Goal: Task Accomplishment & Management: Manage account settings

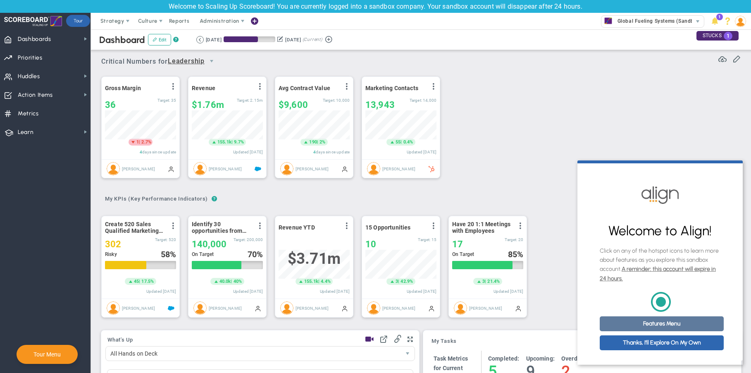
click at [680, 327] on link "Features Menu" at bounding box center [662, 323] width 124 height 15
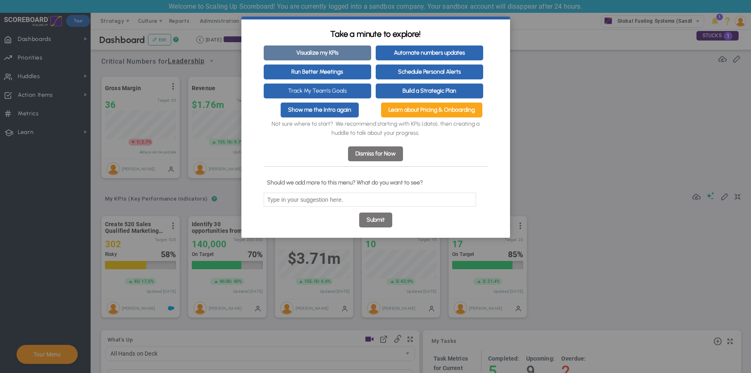
click at [317, 50] on link "Visualize my KPIs" at bounding box center [317, 52] width 107 height 15
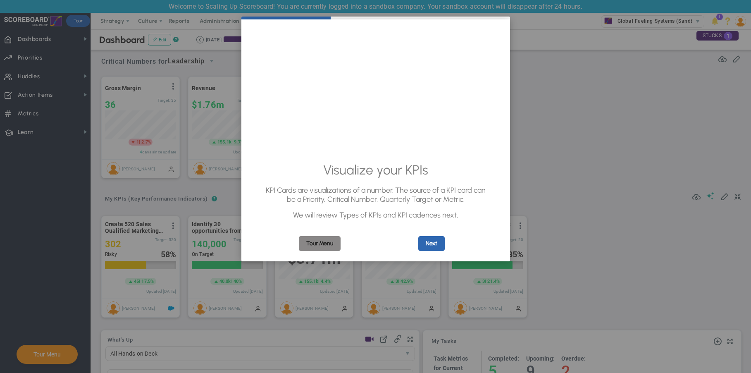
click at [331, 245] on link "Tour Menu" at bounding box center [320, 243] width 42 height 15
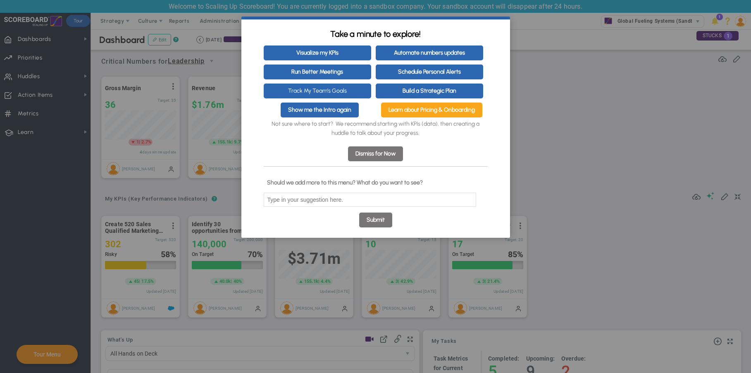
click at [379, 161] on link "Dismiss for Now" at bounding box center [375, 153] width 55 height 15
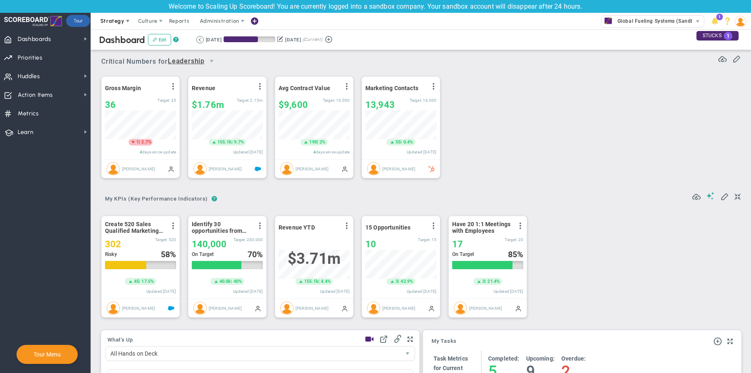
click at [120, 21] on span "Strategy" at bounding box center [112, 21] width 24 height 6
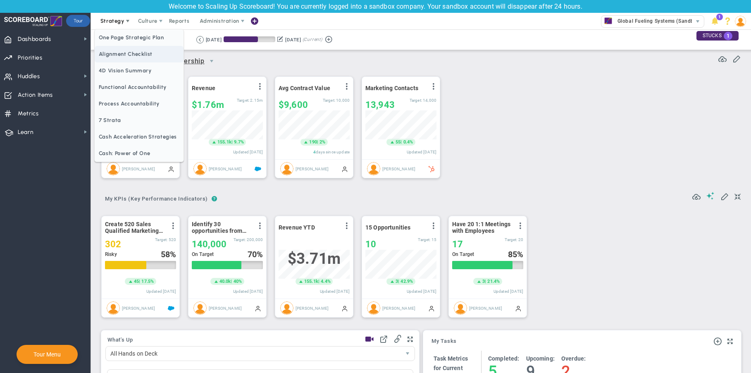
click at [126, 52] on span "Alignment Checklist" at bounding box center [139, 54] width 89 height 17
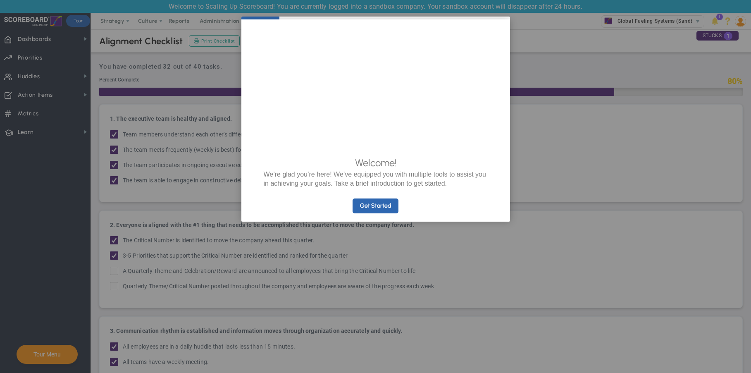
click at [581, 228] on appcues "× Welcome! We’re glad you’re here! We’ve equipped you with multiple tools to as…" at bounding box center [375, 186] width 751 height 373
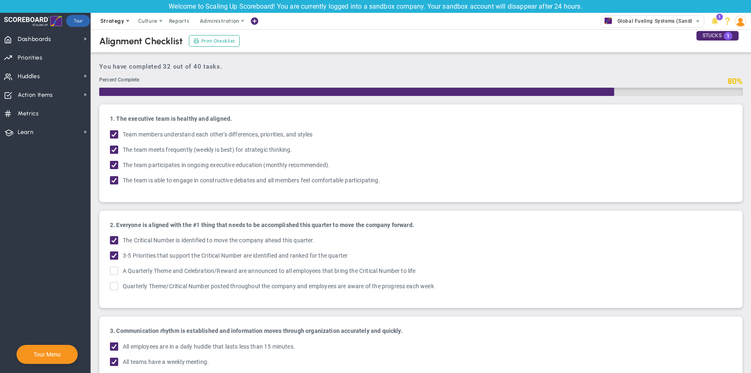
click at [118, 19] on span "Strategy" at bounding box center [112, 21] width 24 height 6
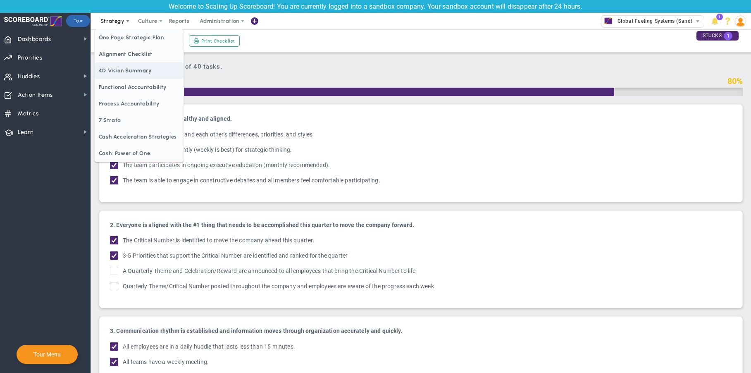
click at [128, 69] on span "4D Vision Summary" at bounding box center [139, 70] width 89 height 17
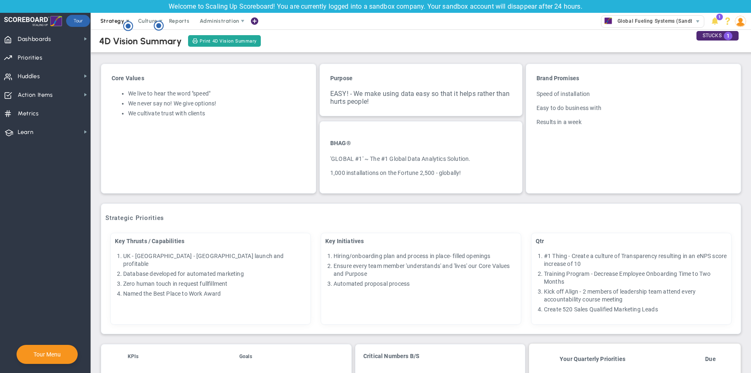
click at [113, 20] on span "Strategy" at bounding box center [112, 21] width 24 height 6
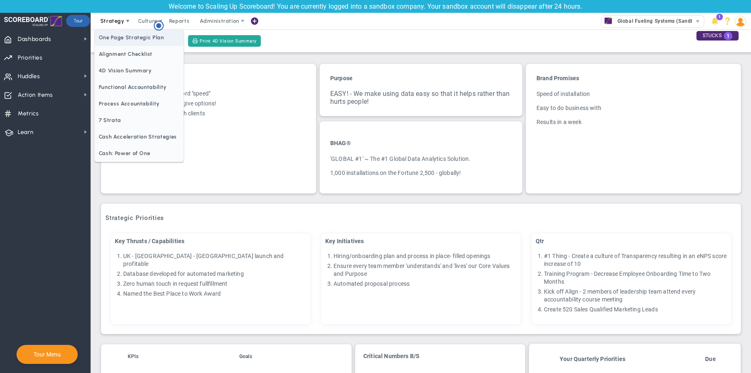
click at [141, 40] on span "One Page Strategic Plan" at bounding box center [139, 37] width 89 height 17
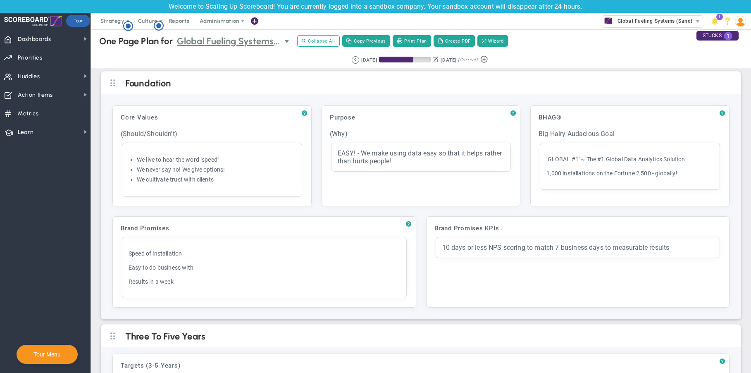
click at [260, 38] on span "Global Fueling Systems (Sandbox)" at bounding box center [228, 41] width 103 height 14
click at [117, 16] on span "Strategy" at bounding box center [113, 21] width 38 height 17
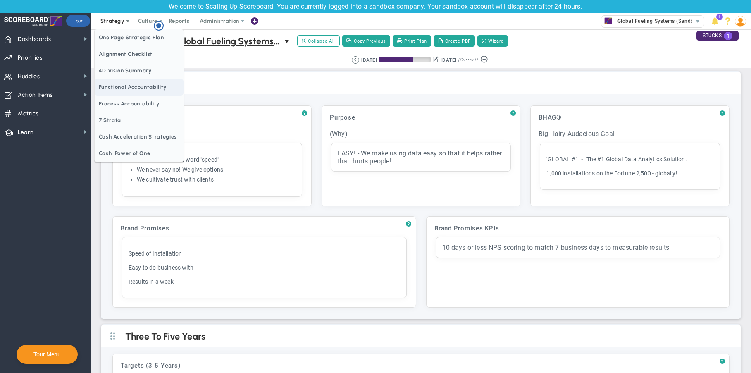
click at [142, 91] on span "Functional Accountability" at bounding box center [139, 87] width 89 height 17
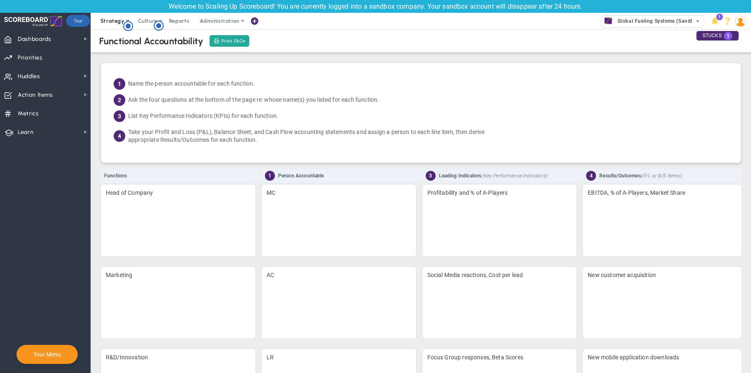
click at [122, 21] on span "Strategy" at bounding box center [112, 21] width 24 height 6
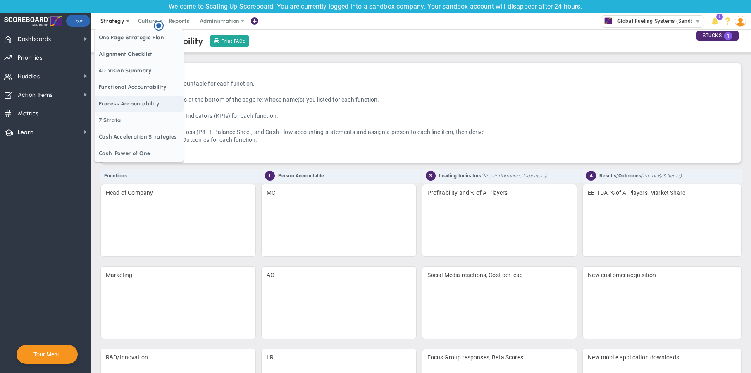
click at [128, 100] on span "Process Accountability" at bounding box center [139, 103] width 89 height 17
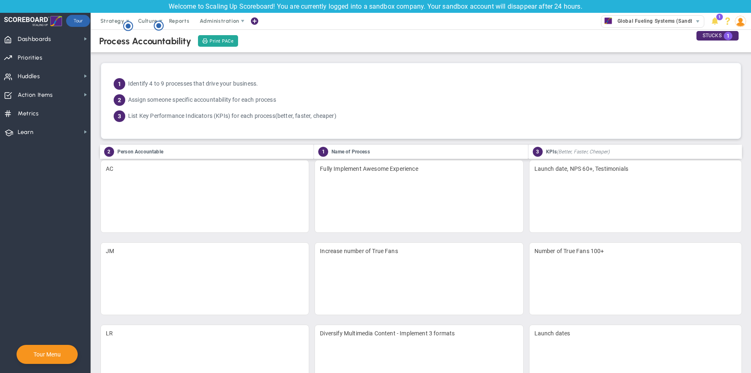
click at [151, 42] on div "Process Accountability" at bounding box center [145, 41] width 93 height 11
click at [120, 24] on span "Strategy" at bounding box center [113, 21] width 38 height 17
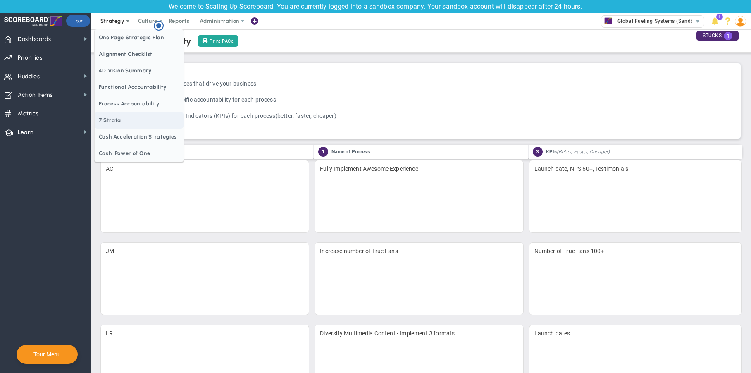
click at [118, 117] on span "7 Strata" at bounding box center [139, 120] width 89 height 17
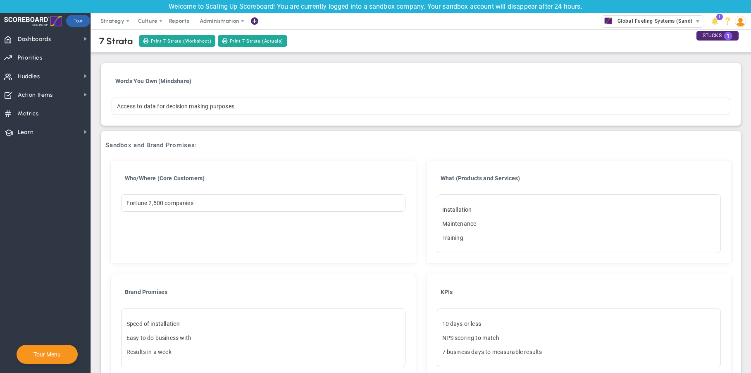
click at [114, 20] on span "Strategy" at bounding box center [112, 21] width 24 height 6
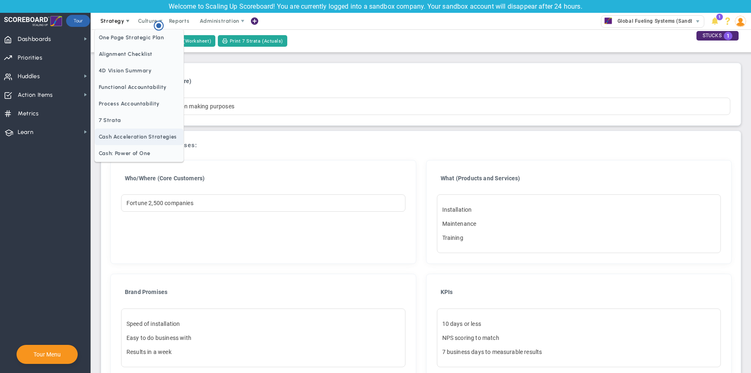
click at [150, 137] on span "Cash Acceleration Strategies" at bounding box center [139, 137] width 89 height 17
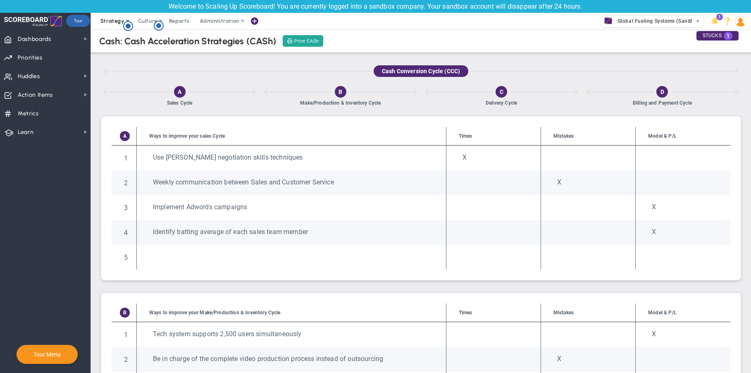
click at [111, 21] on span "Strategy" at bounding box center [112, 21] width 24 height 6
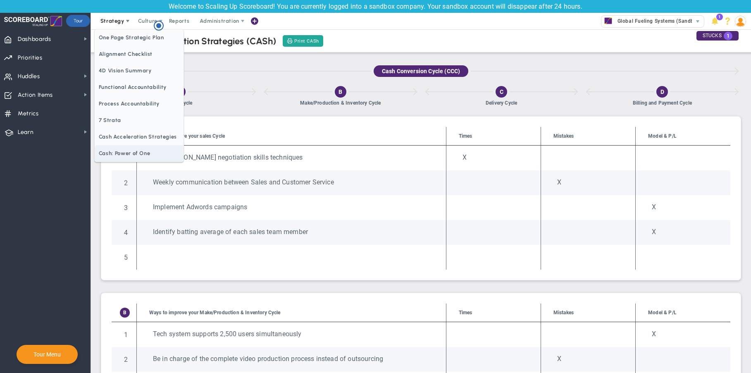
click at [130, 147] on span "Cash: Power of One" at bounding box center [139, 153] width 89 height 17
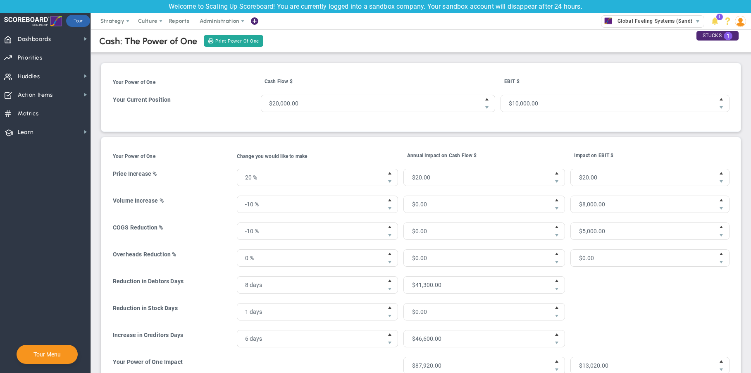
click at [91, 163] on div "Cash: The Power of One Print Power Of One Your Power of One Cash Flow $ Click t…" at bounding box center [421, 254] width 660 height 450
click at [148, 19] on span "Culture" at bounding box center [147, 21] width 19 height 6
click at [153, 41] on span "eNPS" at bounding box center [165, 37] width 67 height 17
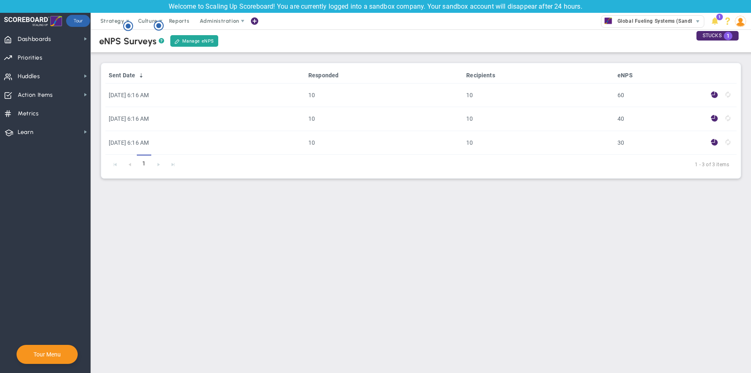
click at [200, 43] on link "Manage eNPS" at bounding box center [194, 41] width 48 height 12
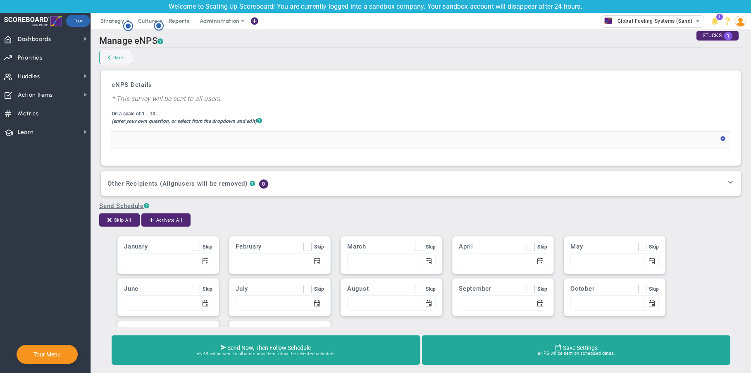
type input "On a scale from 1-10, how likely are you to refer a friend or colleague to work…"
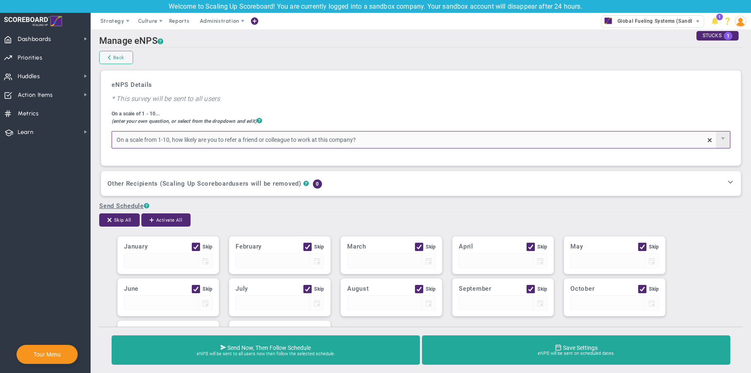
type input "Team eNPS Survey - please respond!"
type input "How likely are you to refer a friend or colleague to work at this company?"
checkbox input "true"
type input "01/01"
checkbox input "true"
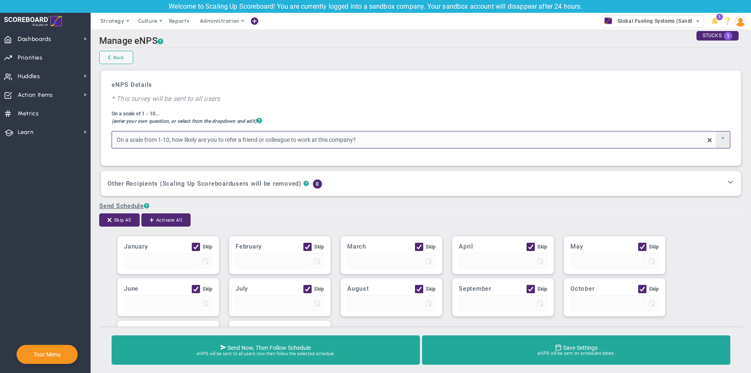
type input "02/01"
checkbox input "true"
type input "03/01"
checkbox input "true"
type input "04/01"
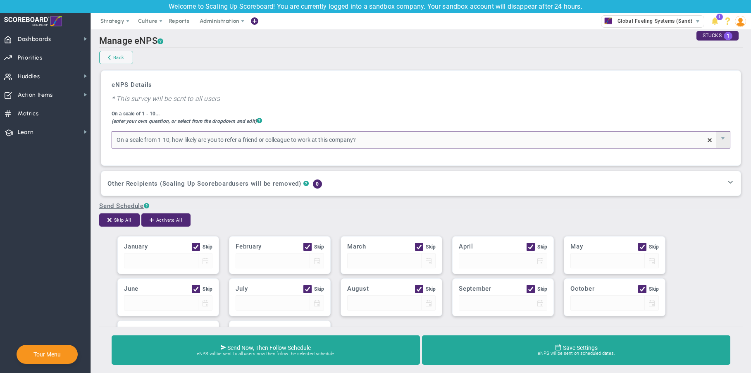
checkbox input "true"
type input "05/01"
checkbox input "true"
type input "06/01"
checkbox input "true"
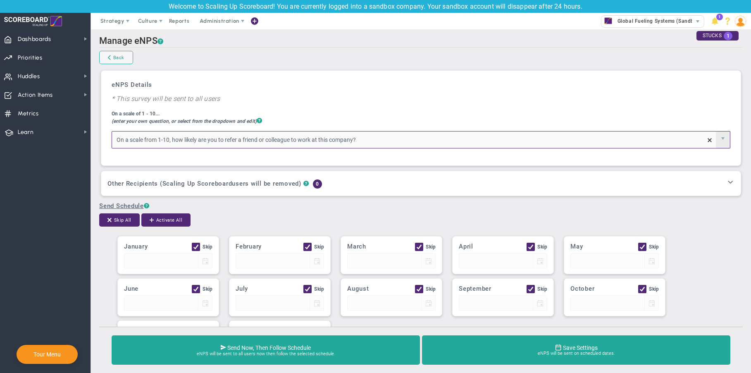
type input "07/01"
checkbox input "true"
type input "08/01"
checkbox input "true"
type input "09/01"
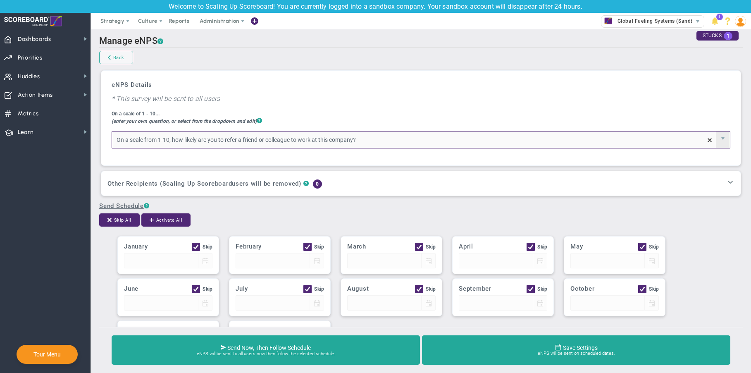
checkbox input "true"
type input "10/01"
checkbox input "true"
type input "11/01"
checkbox input "true"
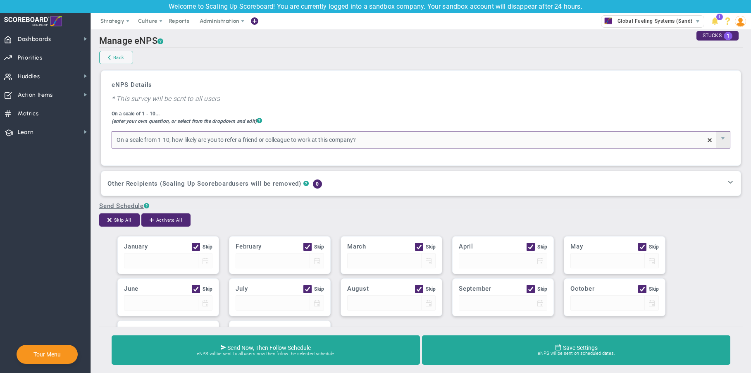
type input "12/01"
type input "10"
type input "2"
type input "5"
type input "8"
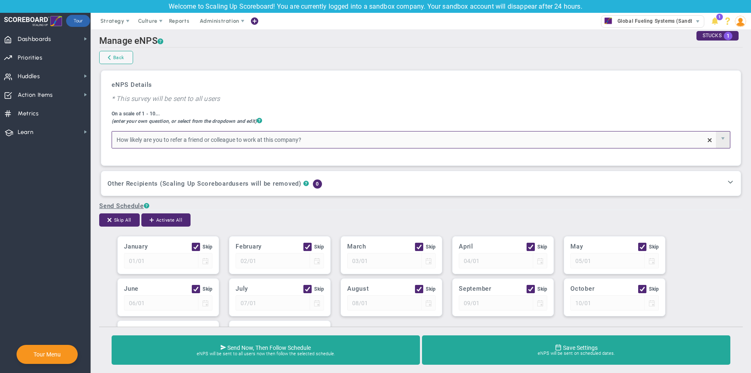
type input "How likely are you to refer a friend or colleague to work at this company?"
click at [114, 56] on link "Back" at bounding box center [116, 57] width 34 height 13
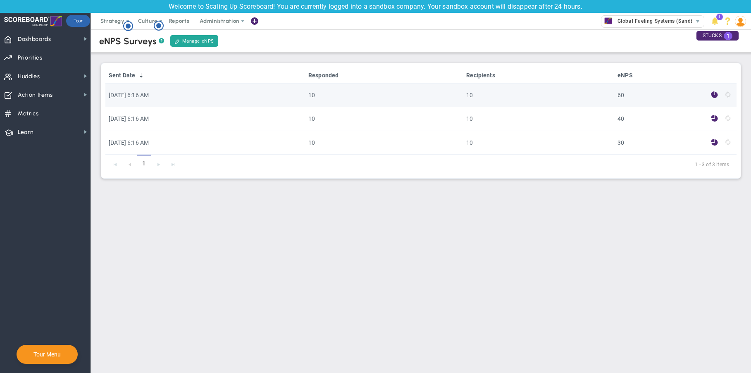
click at [138, 97] on td "[DATE] 6:16 AM" at bounding box center [205, 96] width 200 height 24
click at [716, 96] on span at bounding box center [714, 95] width 7 height 10
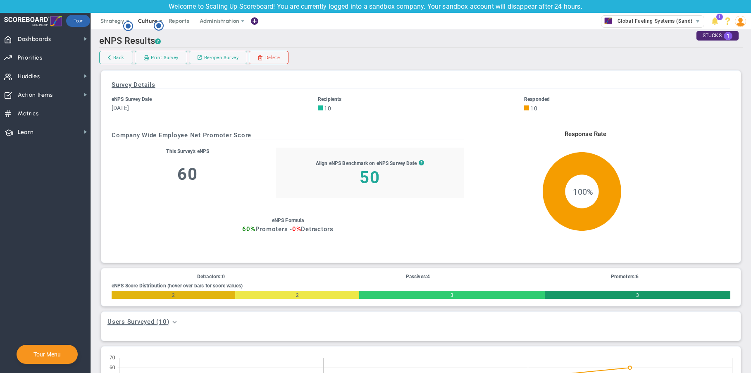
click at [151, 21] on span "Culture" at bounding box center [147, 21] width 19 height 6
click at [166, 54] on span "Surveys" at bounding box center [160, 54] width 21 height 6
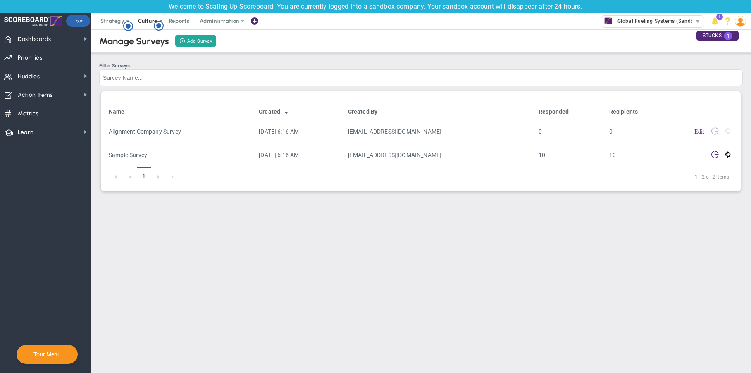
click at [146, 19] on span "Culture" at bounding box center [147, 21] width 19 height 6
click at [285, 66] on div "Filter Surveys" at bounding box center [421, 66] width 644 height 6
click at [285, 69] on input "Filter Surveys" at bounding box center [421, 77] width 644 height 17
drag, startPoint x: 144, startPoint y: 23, endPoint x: 151, endPoint y: 37, distance: 15.5
click at [144, 23] on span "Culture" at bounding box center [147, 21] width 19 height 6
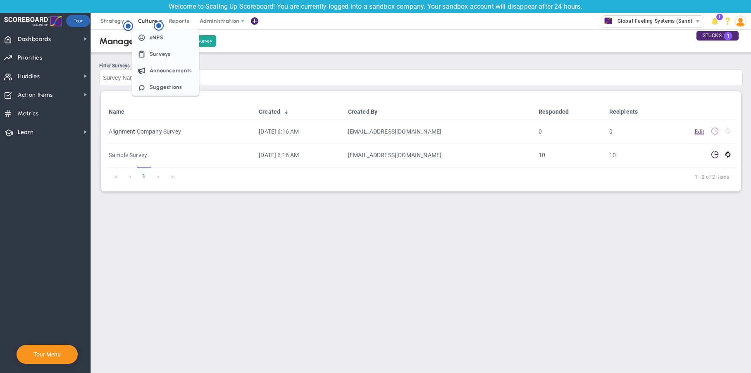
click at [146, 14] on span "Culture" at bounding box center [148, 21] width 33 height 17
click at [147, 19] on span "Culture" at bounding box center [147, 21] width 19 height 6
click at [161, 74] on span "Announcements" at bounding box center [165, 70] width 67 height 17
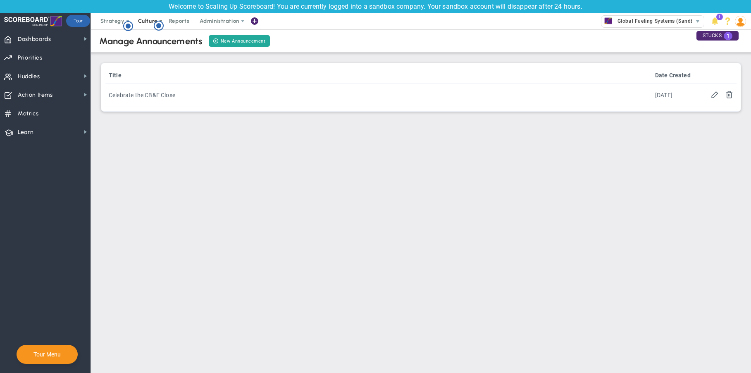
click at [144, 22] on span "Culture" at bounding box center [147, 21] width 19 height 6
click at [150, 41] on span "eNPS" at bounding box center [165, 37] width 67 height 17
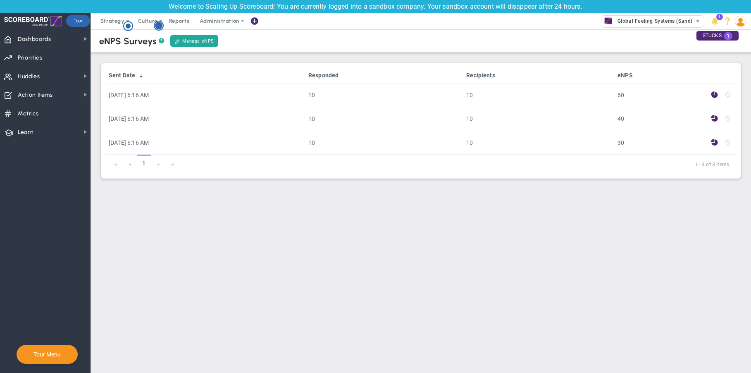
click at [155, 21] on icon "Hotspot (open by clicking or pressing space/enter)" at bounding box center [159, 26] width 10 height 10
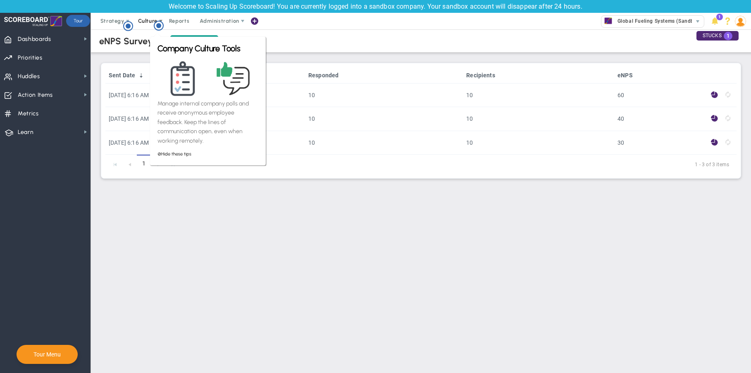
click at [149, 21] on span "Culture" at bounding box center [147, 21] width 19 height 6
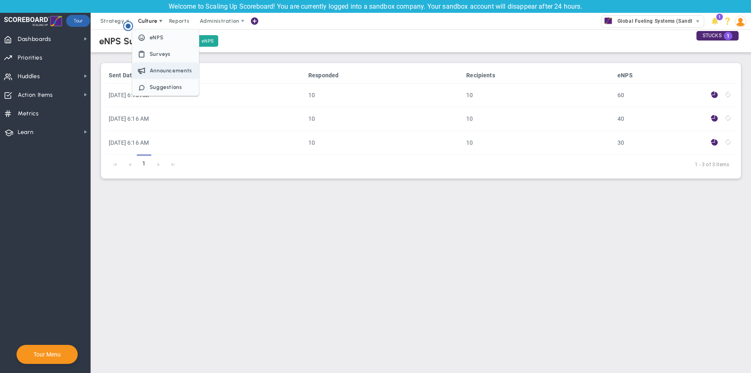
click at [168, 72] on span "Announcements" at bounding box center [171, 70] width 43 height 6
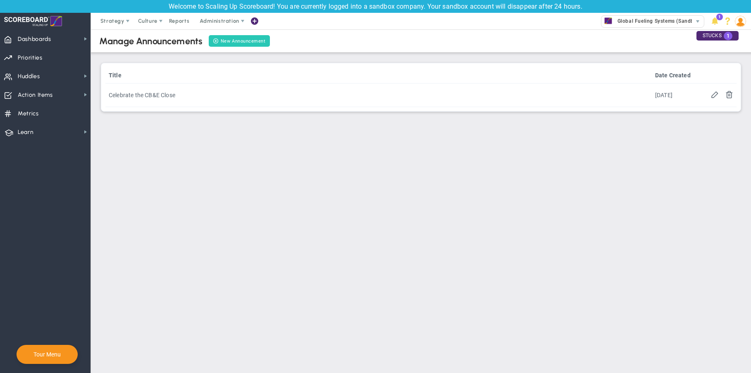
click at [243, 42] on button "New Announcement" at bounding box center [239, 41] width 61 height 12
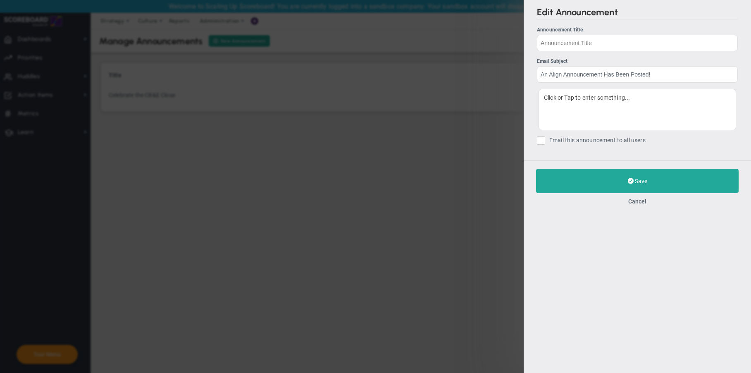
click at [377, 165] on div "Edit Announcement Announcement Title Email Subject An Align Announcement Has Be…" at bounding box center [375, 186] width 751 height 373
click at [640, 202] on button "Cancel" at bounding box center [637, 201] width 18 height 7
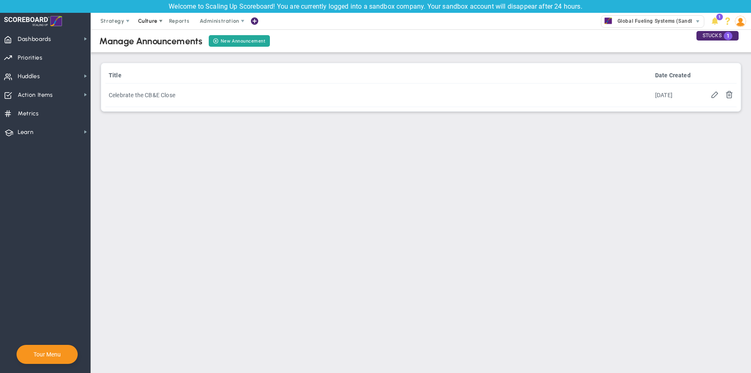
click at [139, 19] on span "Culture" at bounding box center [147, 21] width 19 height 6
click at [165, 88] on span "Suggestions" at bounding box center [166, 87] width 33 height 6
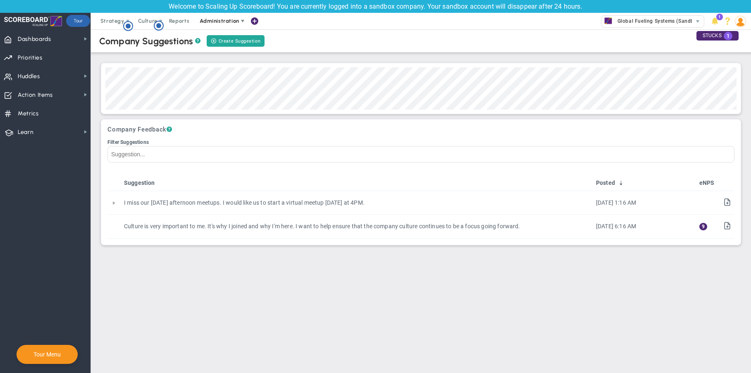
click at [223, 21] on span "Administration" at bounding box center [219, 21] width 39 height 6
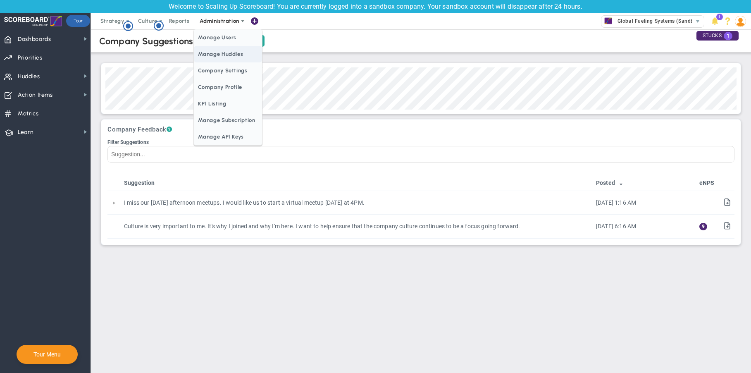
click at [229, 55] on span "Manage Huddles" at bounding box center [228, 54] width 68 height 17
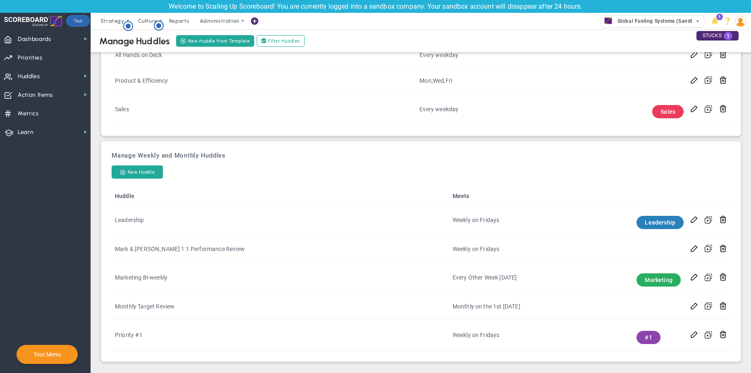
scroll to position [146, 0]
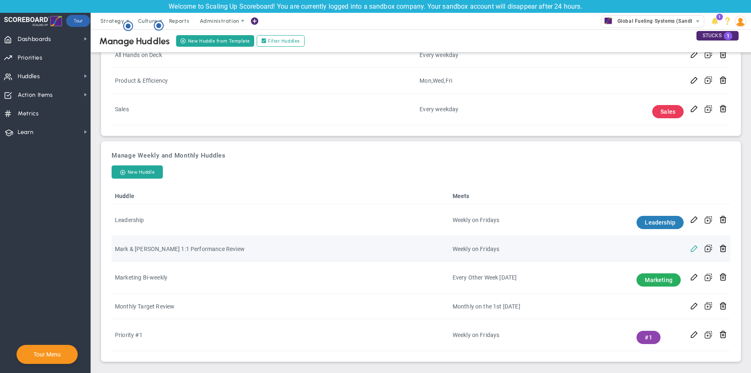
click at [693, 249] on span at bounding box center [694, 248] width 8 height 8
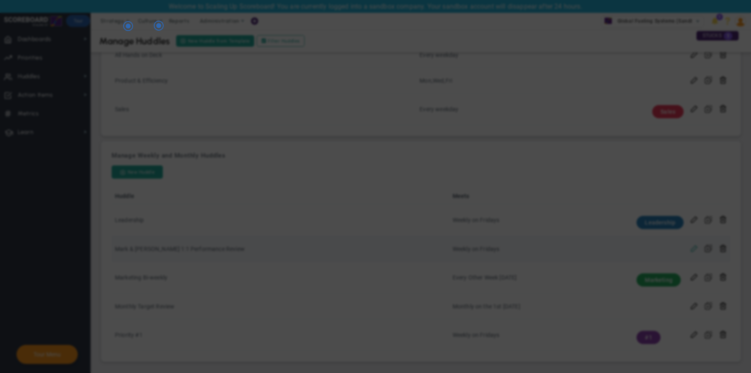
type input "Mark & [PERSON_NAME] 1:1 Performance Review"
type input "[URL][DOMAIN_NAME]"
type input "13:00:00"
type input "13:30:00"
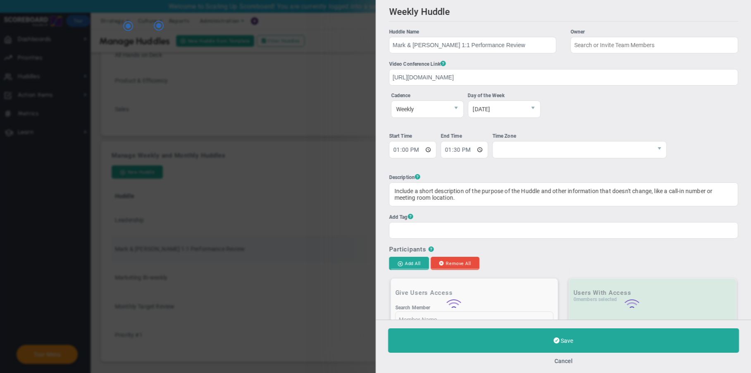
type input "[PERSON_NAME]"
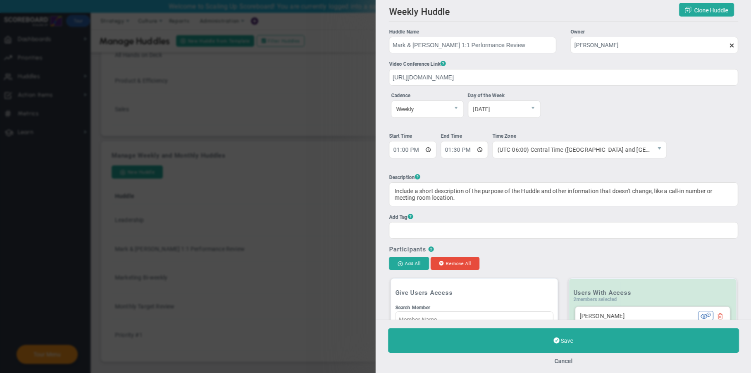
click at [306, 98] on div "Weekly Huddle Clone Huddle Huddle Name Mark & Rob 1:1 Performance Review Owner …" at bounding box center [375, 186] width 751 height 373
click at [559, 357] on div "Cancel" at bounding box center [563, 361] width 351 height 8
click at [559, 359] on button "Cancel" at bounding box center [563, 361] width 18 height 7
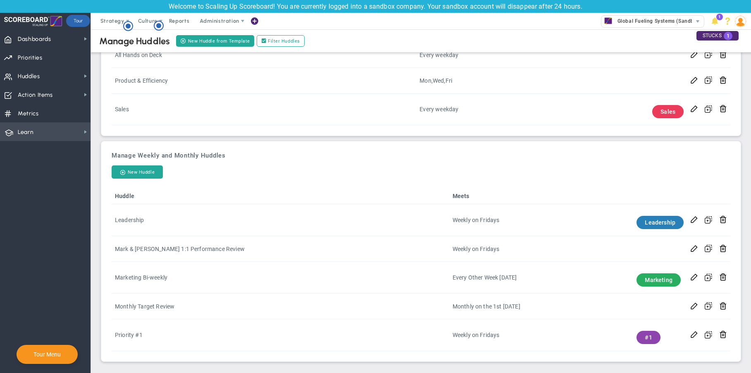
click at [30, 129] on span "Learn" at bounding box center [26, 132] width 16 height 17
click at [40, 112] on span "Metrics Metrics" at bounding box center [45, 113] width 91 height 19
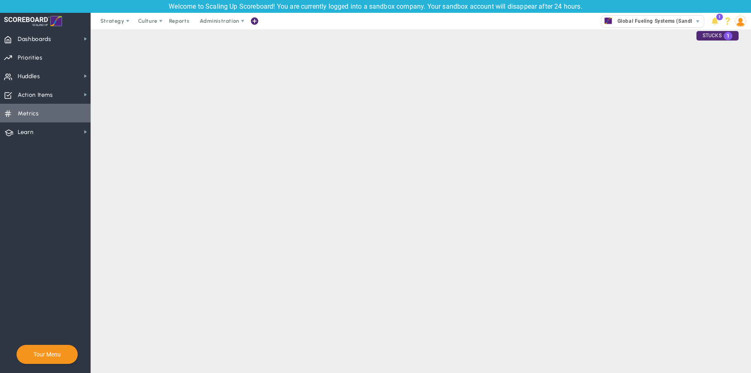
checkbox input "false"
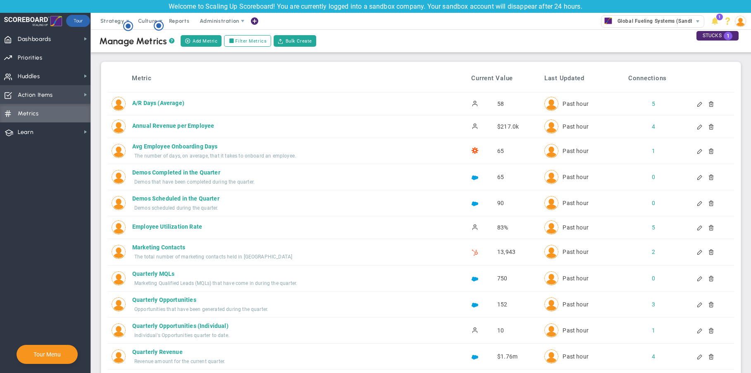
click at [45, 96] on span "Action Items" at bounding box center [35, 94] width 35 height 17
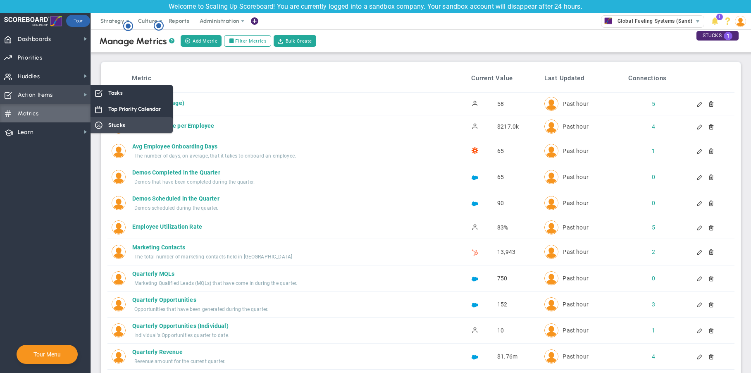
click at [119, 124] on span "Stucks" at bounding box center [116, 125] width 17 height 8
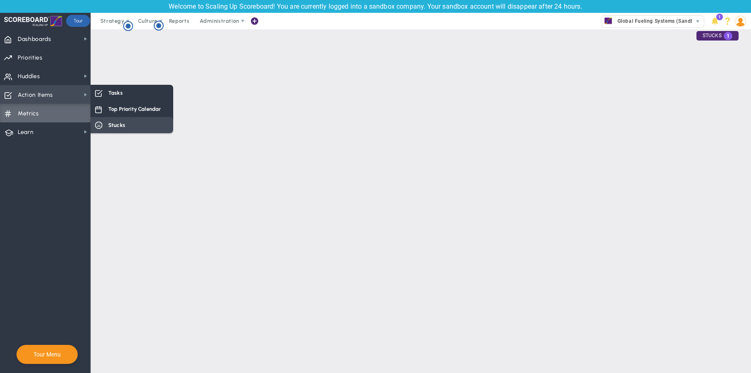
checkbox input "true"
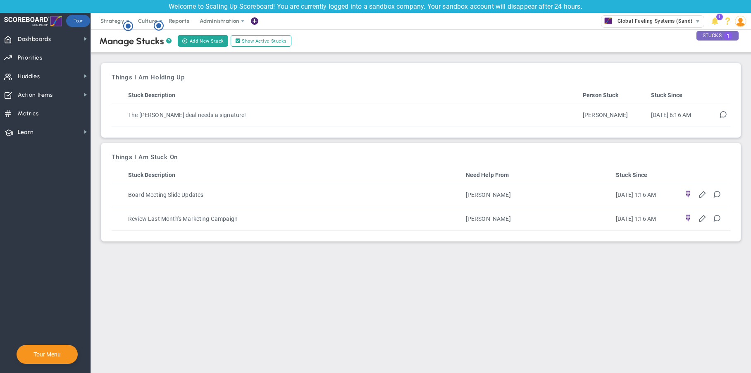
click at [718, 38] on div "STUCKS 1" at bounding box center [718, 36] width 42 height 10
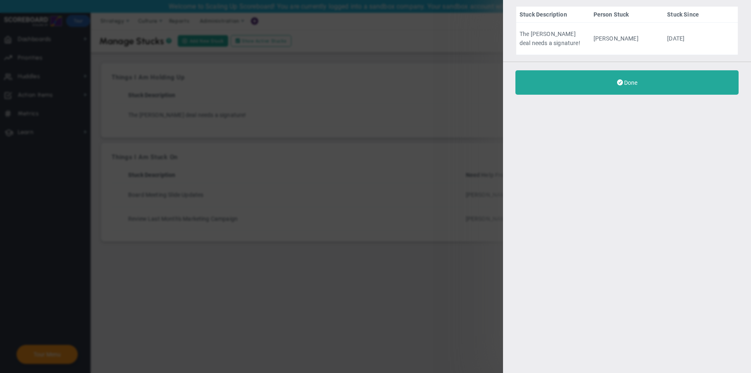
click at [449, 51] on div "Stuck Description Person Stuck Stuck Since The [PERSON_NAME] deal needs a signa…" at bounding box center [375, 186] width 751 height 373
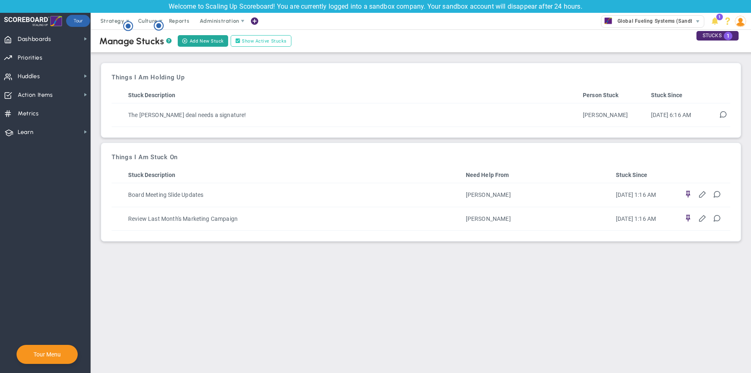
click at [270, 43] on label "Show Active Stucks" at bounding box center [261, 41] width 61 height 12
click at [243, 43] on input "Show Active Stucks" at bounding box center [240, 41] width 6 height 6
checkbox input "false"
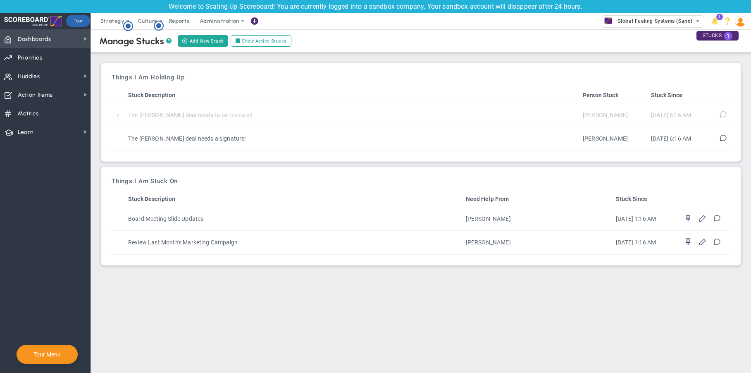
click at [35, 34] on span "Dashboards" at bounding box center [34, 39] width 33 height 17
